Goal: Find specific page/section: Find specific page/section

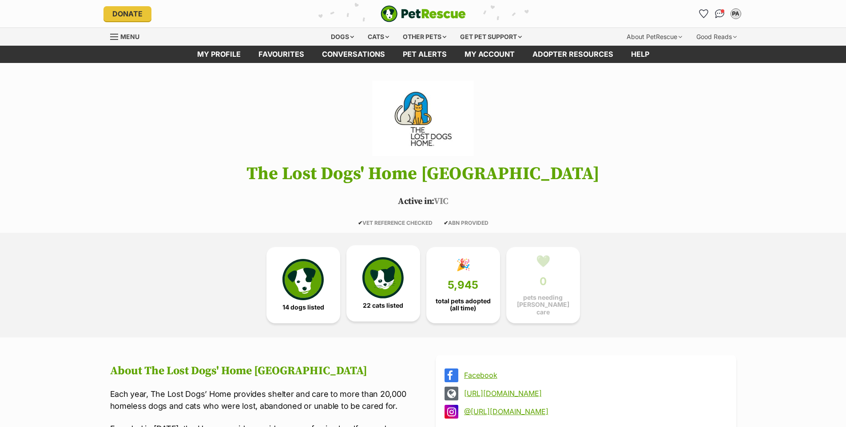
click at [381, 298] on img at bounding box center [382, 277] width 41 height 41
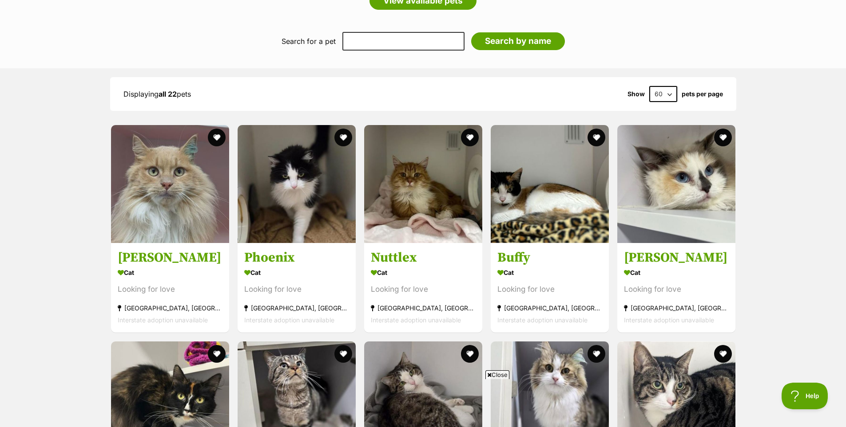
scroll to position [583, 0]
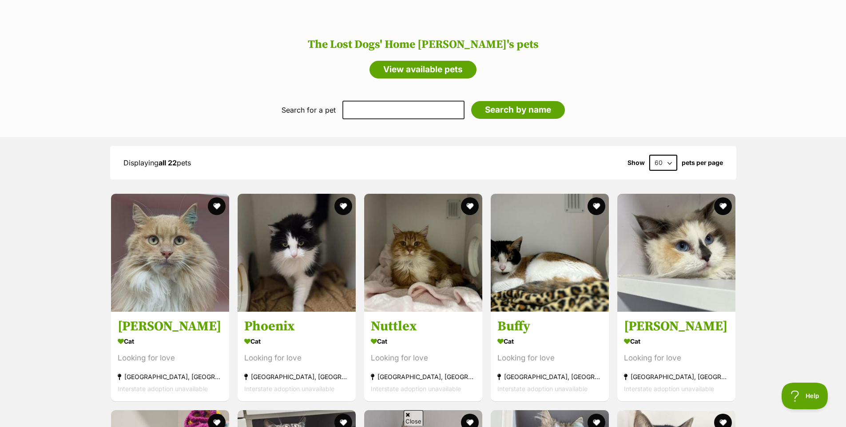
scroll to position [512, 0]
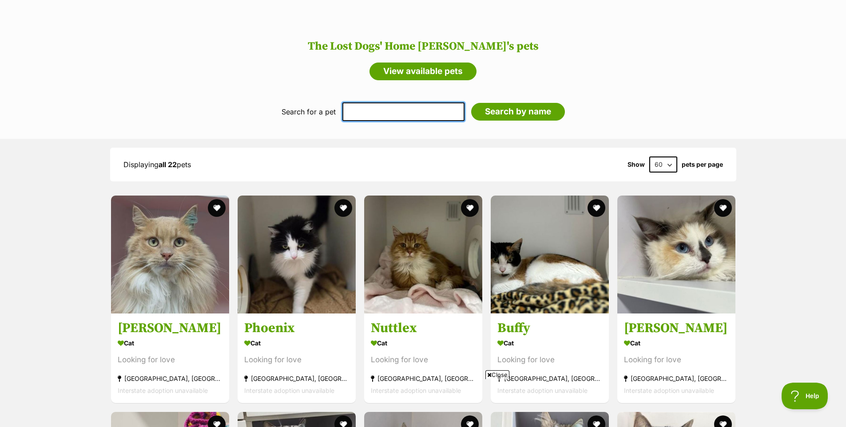
click at [383, 121] on input "text" at bounding box center [403, 112] width 122 height 19
type input "lorraine"
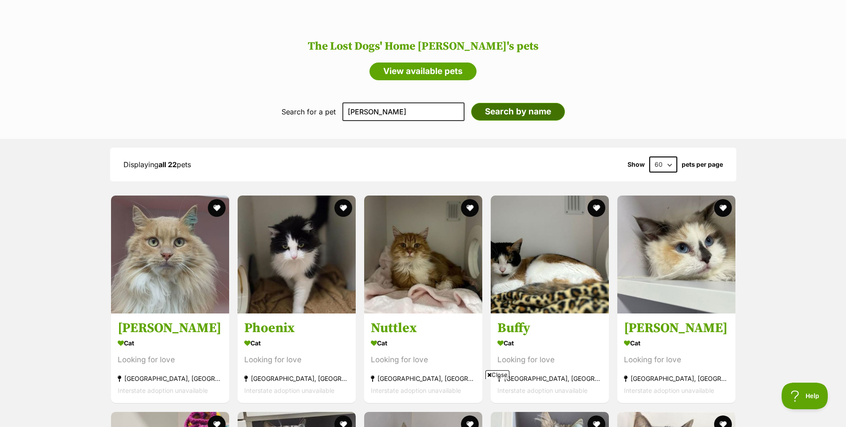
click at [506, 121] on input "Search by name" at bounding box center [518, 112] width 94 height 18
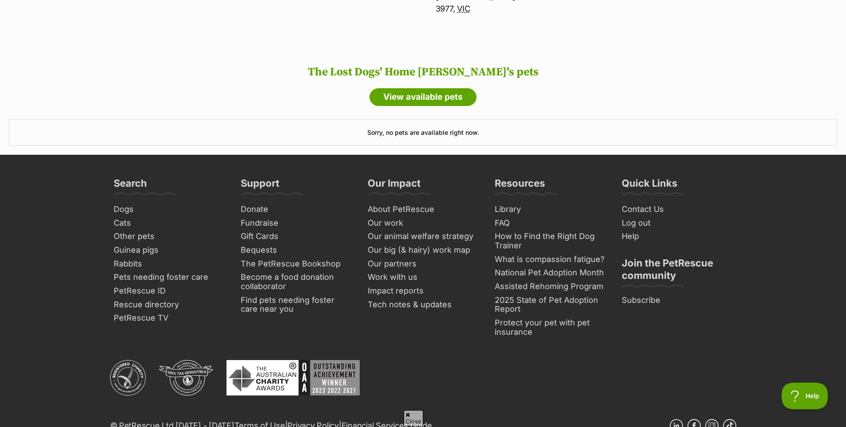
scroll to position [583, 0]
